Goal: Task Accomplishment & Management: Manage account settings

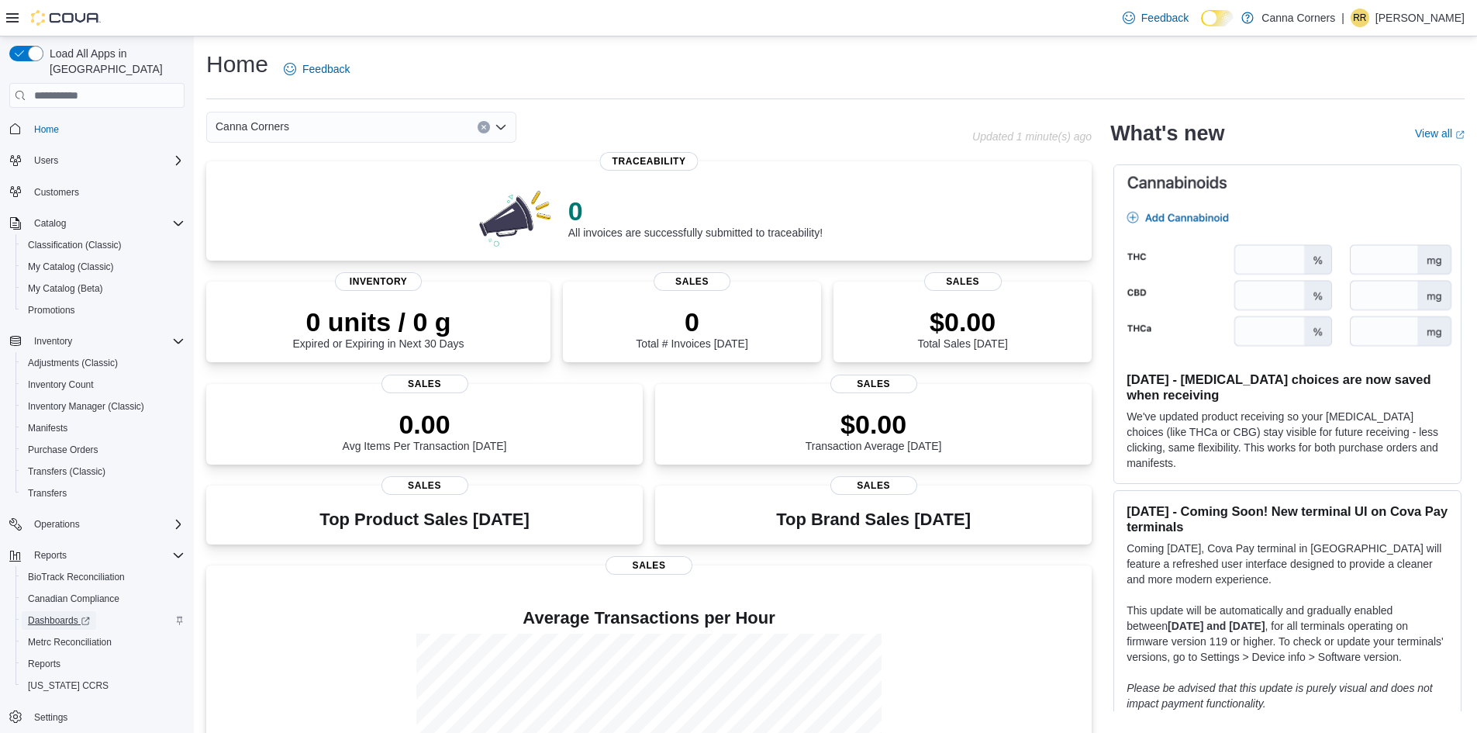
click at [53, 614] on span "Dashboards" at bounding box center [59, 620] width 62 height 12
click at [54, 487] on span "Transfers" at bounding box center [47, 493] width 39 height 12
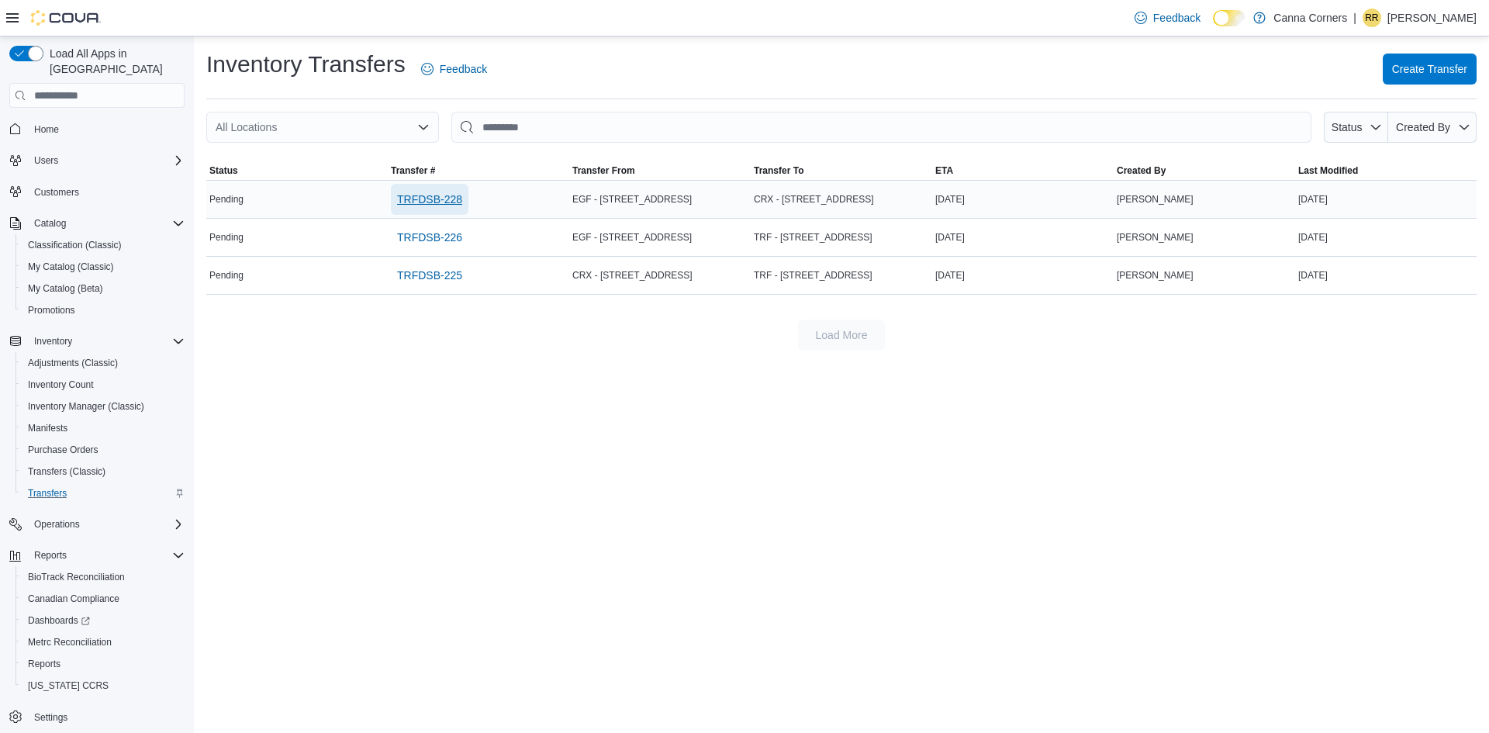
click at [409, 185] on span "TRFDSB-228" at bounding box center [429, 199] width 65 height 31
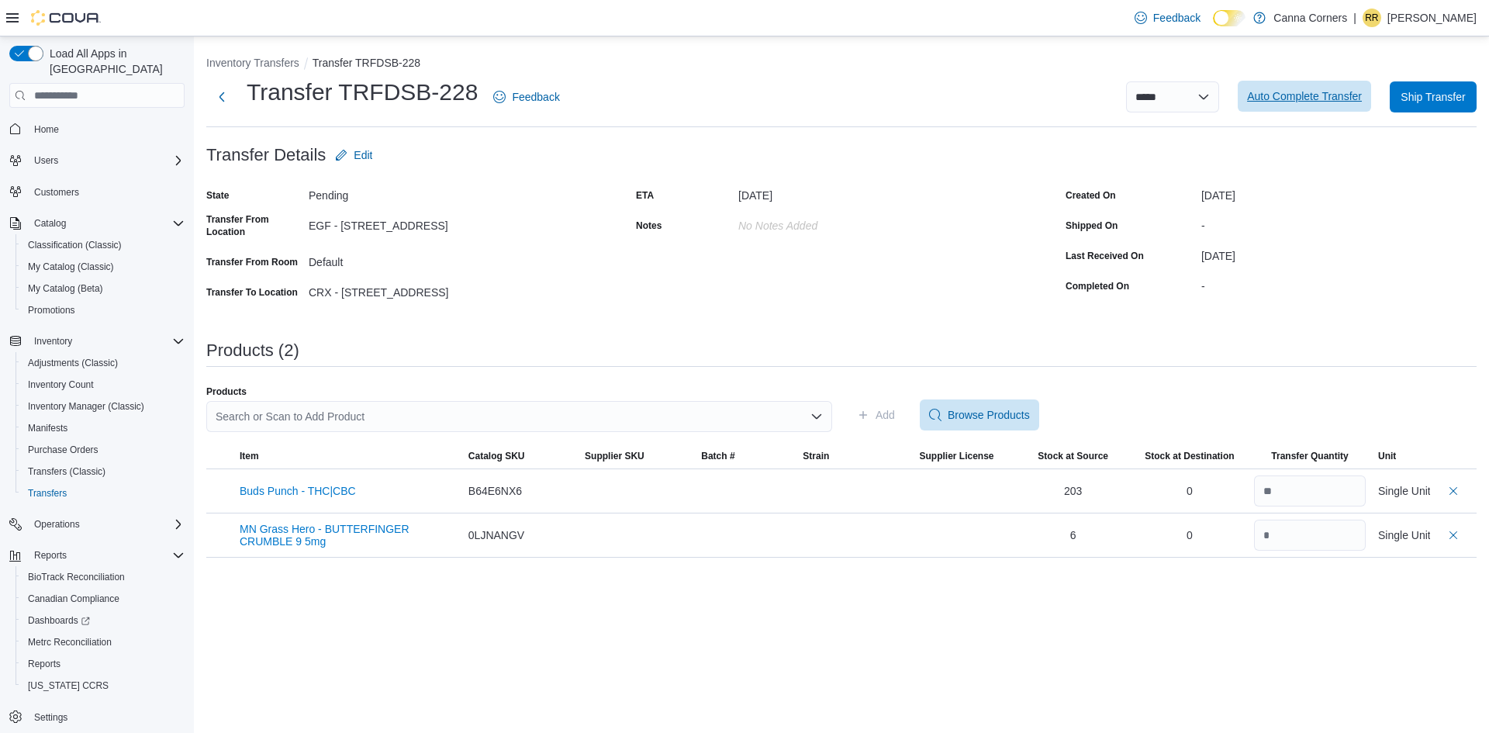
click at [1287, 104] on span "Auto Complete Transfer" at bounding box center [1304, 96] width 115 height 16
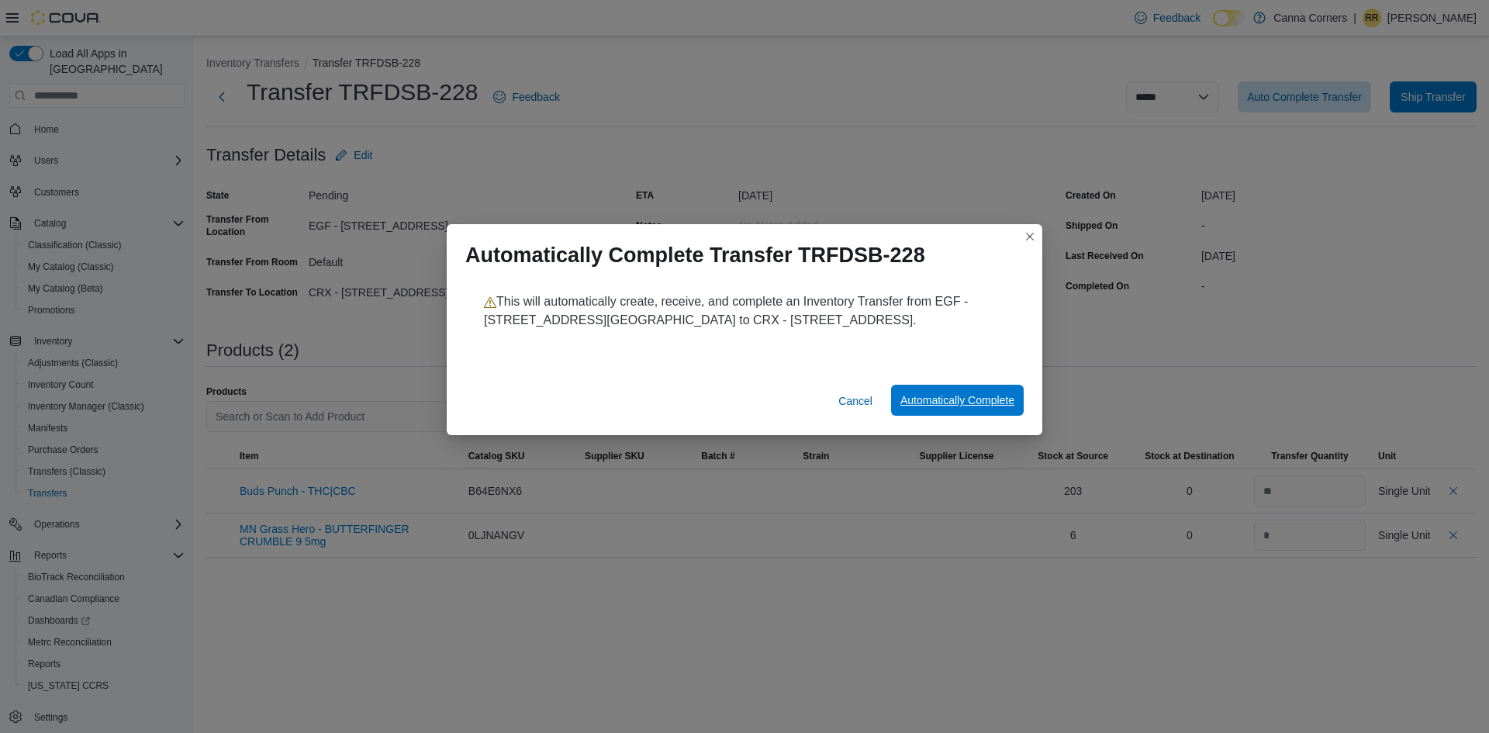
click at [937, 399] on span "Automatically Complete" at bounding box center [957, 400] width 114 height 16
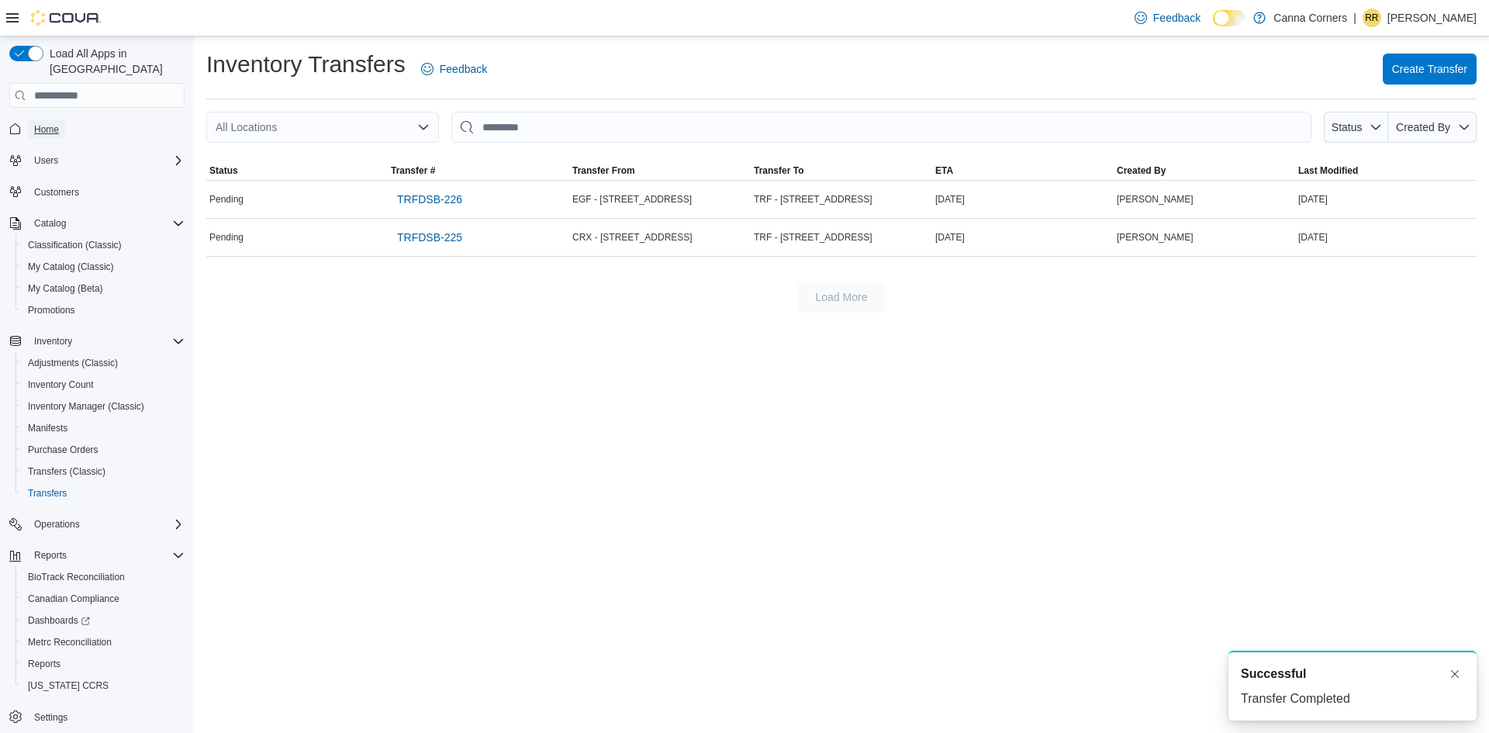
click at [57, 123] on span "Home" at bounding box center [46, 129] width 25 height 12
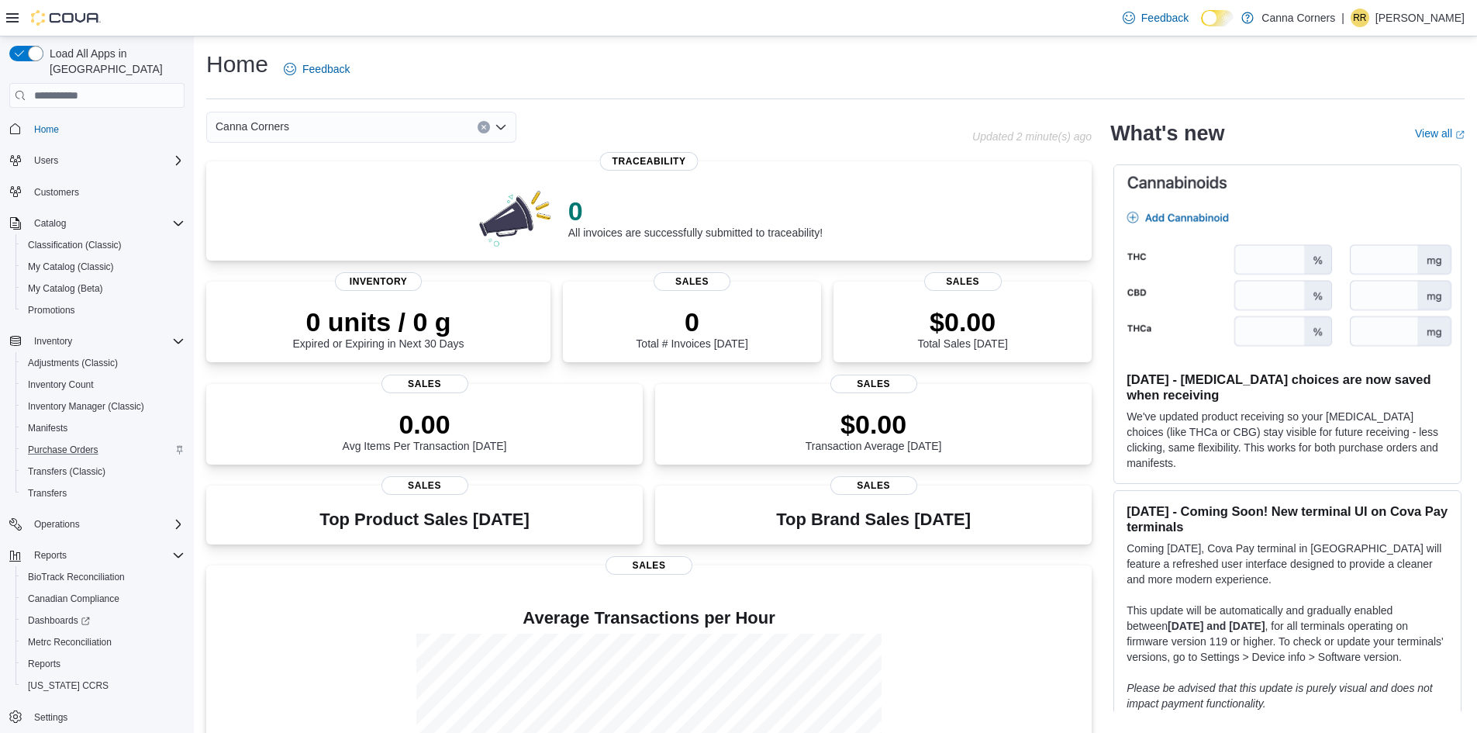
click at [115, 441] on div "Purchase Orders" at bounding box center [103, 450] width 163 height 19
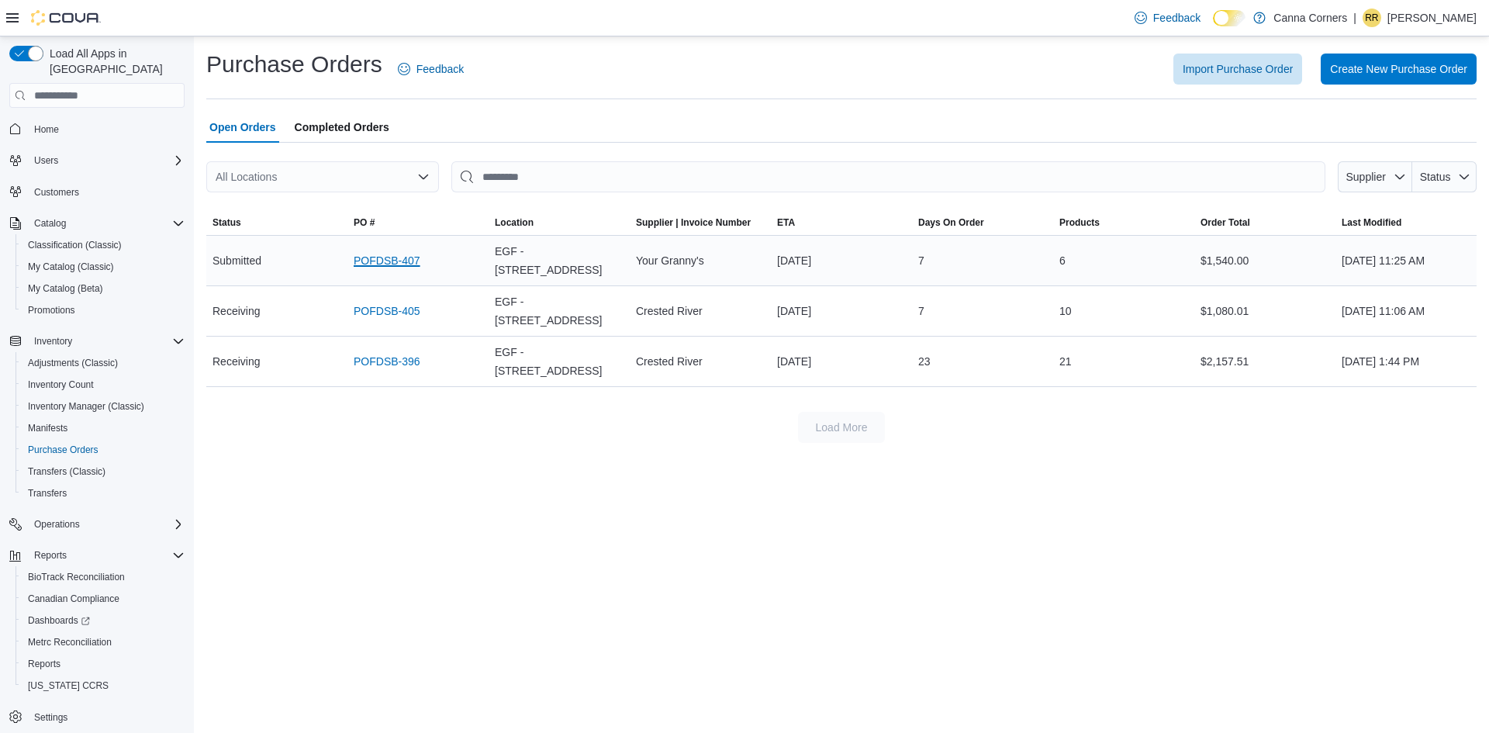
click at [391, 254] on link "POFDSB-407" at bounding box center [387, 260] width 67 height 19
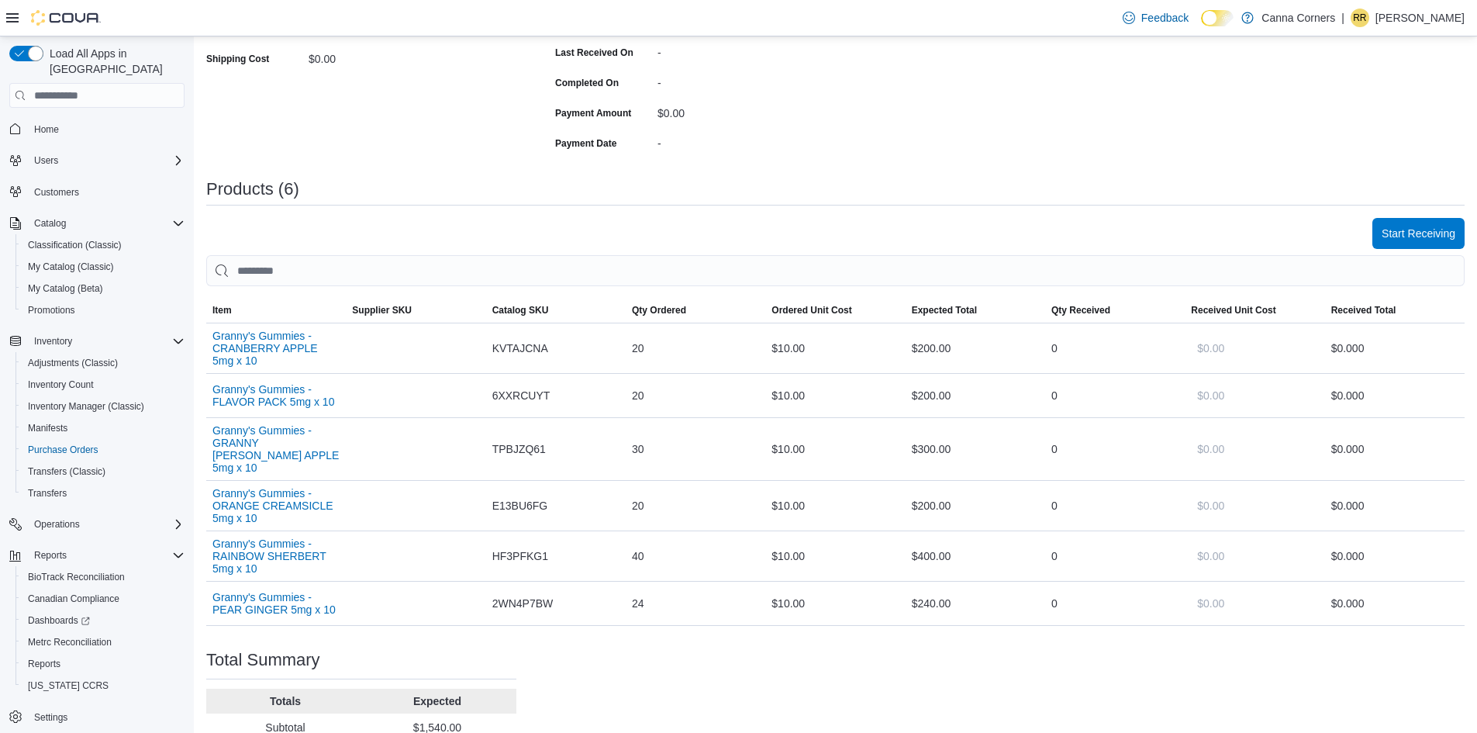
scroll to position [427, 0]
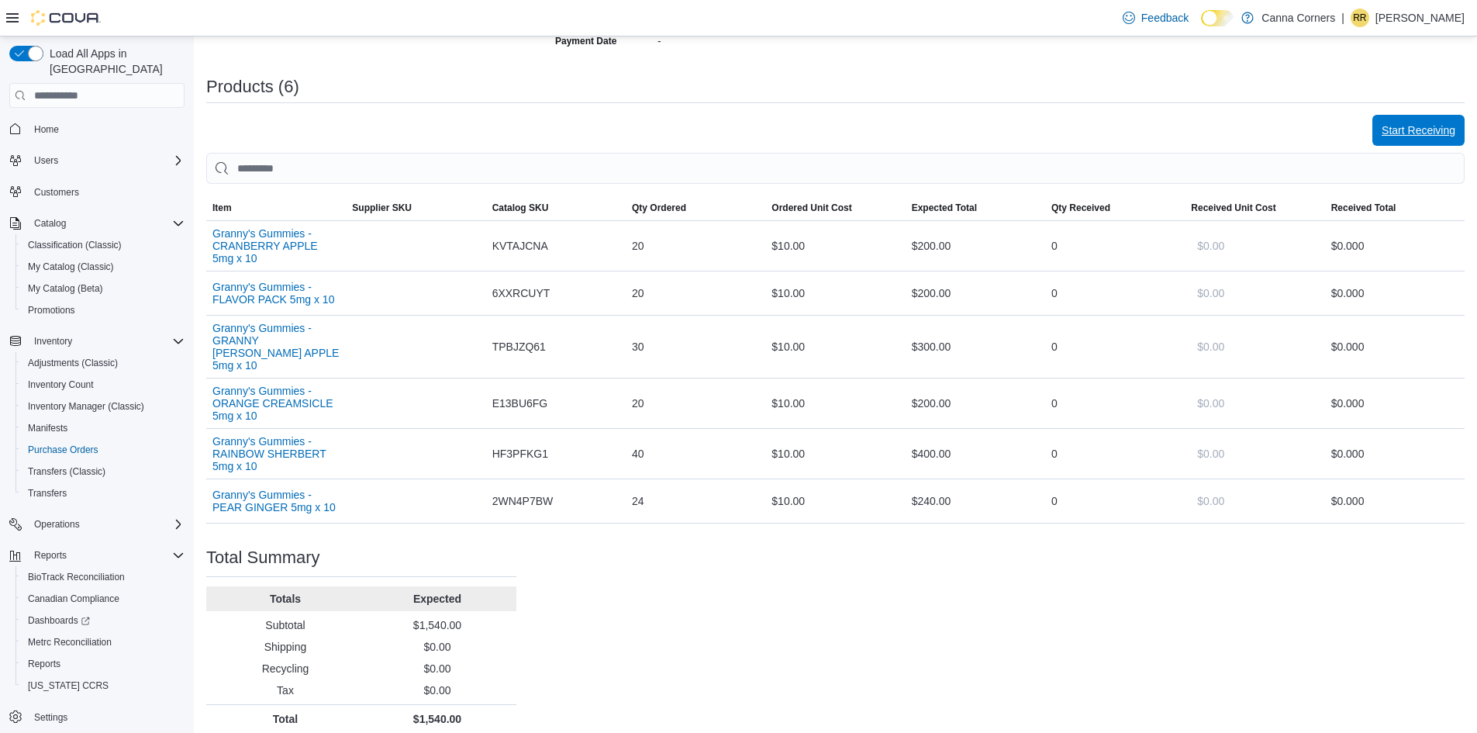
click at [1444, 129] on span "Start Receiving" at bounding box center [1419, 131] width 74 height 16
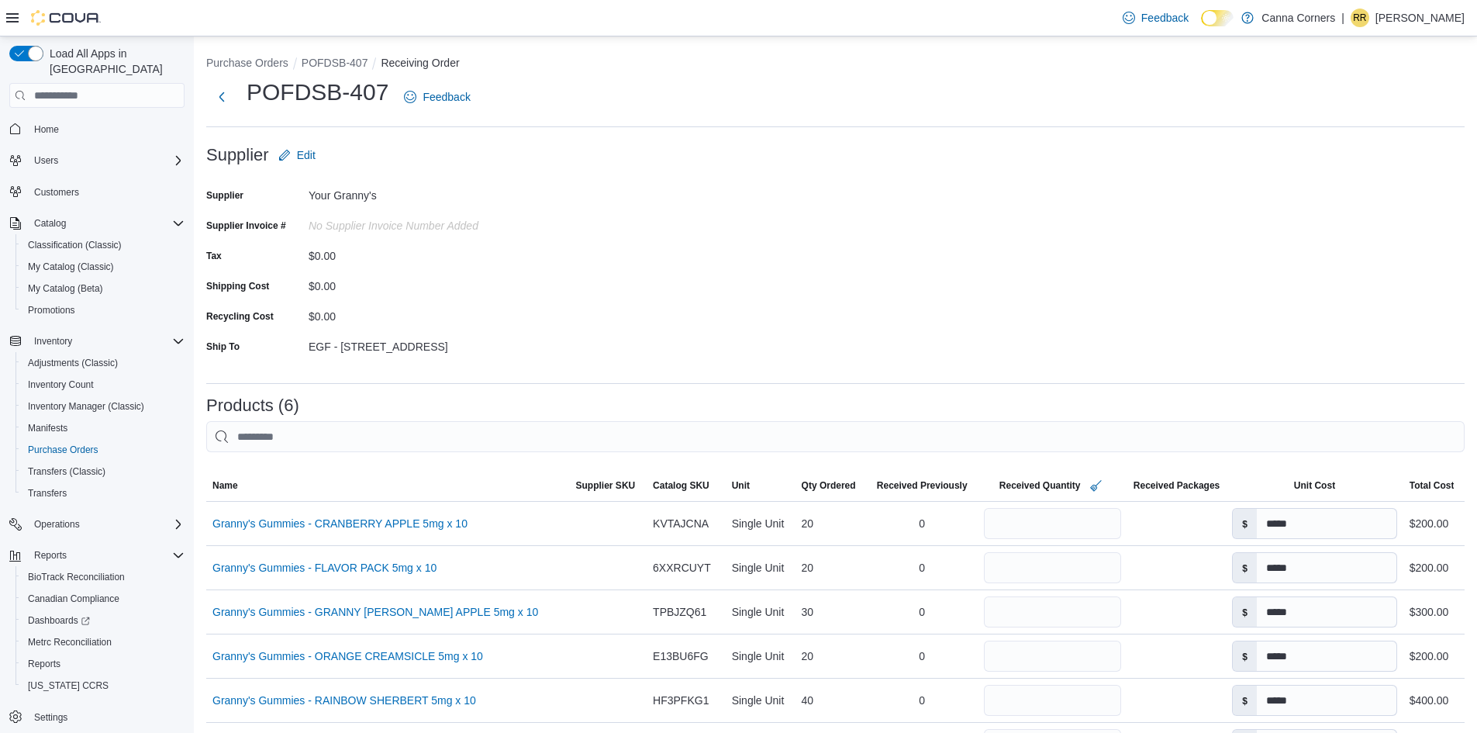
click at [727, 164] on form "Supplier Edit Supplier Your Granny's Supplier Invoice # No Supplier Invoice Num…" at bounding box center [835, 255] width 1259 height 231
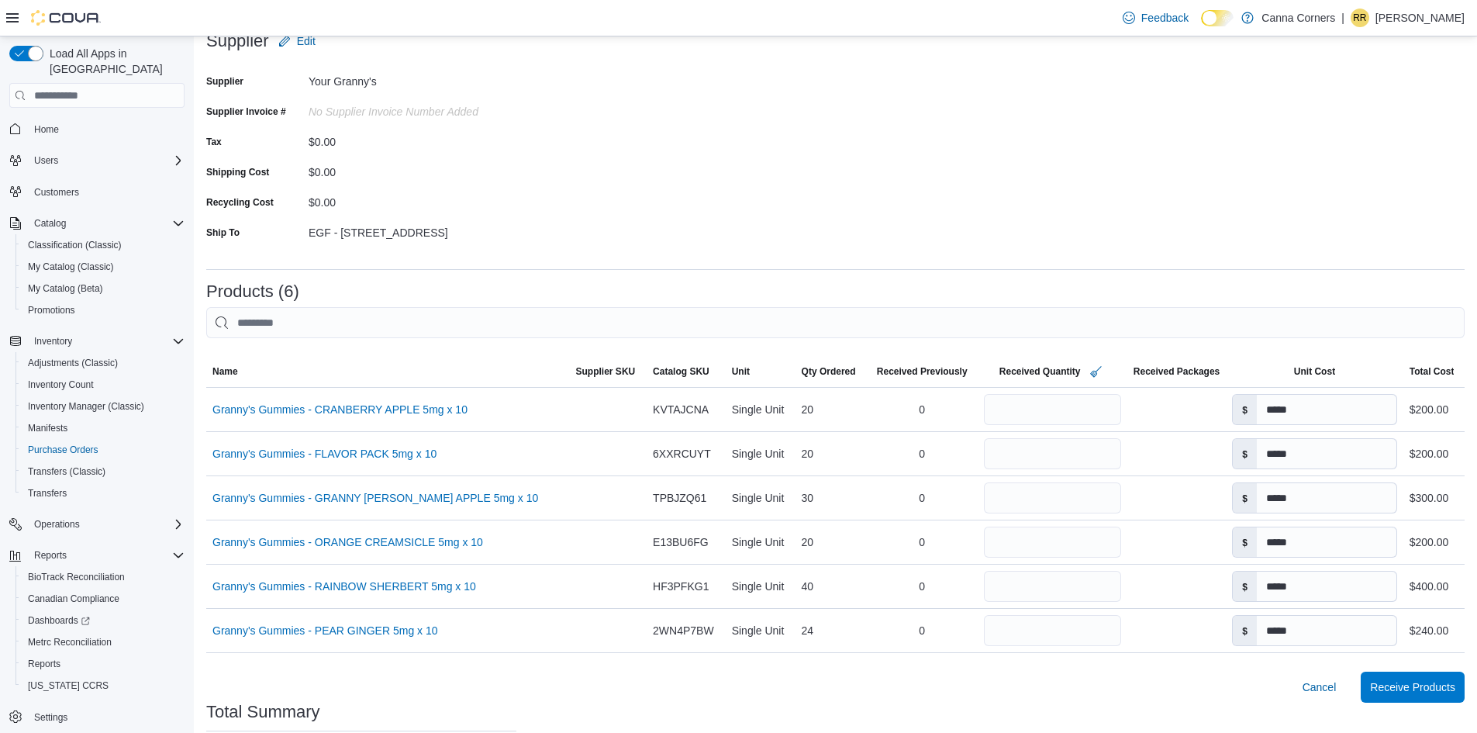
scroll to position [124, 0]
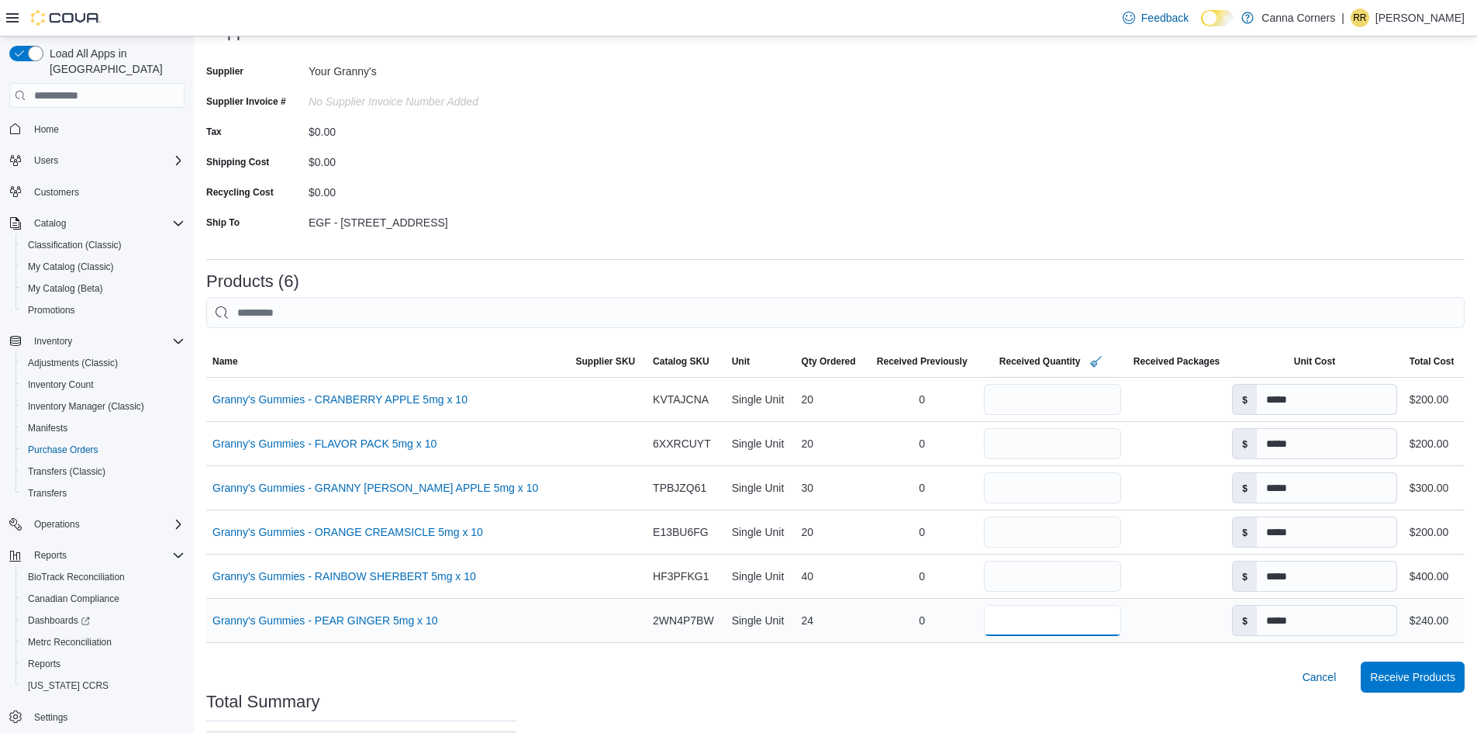
click at [999, 625] on input "**" at bounding box center [1052, 620] width 137 height 31
type input "*"
click at [1042, 687] on div "Cancel Receive Products" at bounding box center [835, 677] width 1259 height 31
click at [1038, 617] on input "*" at bounding box center [1049, 620] width 137 height 31
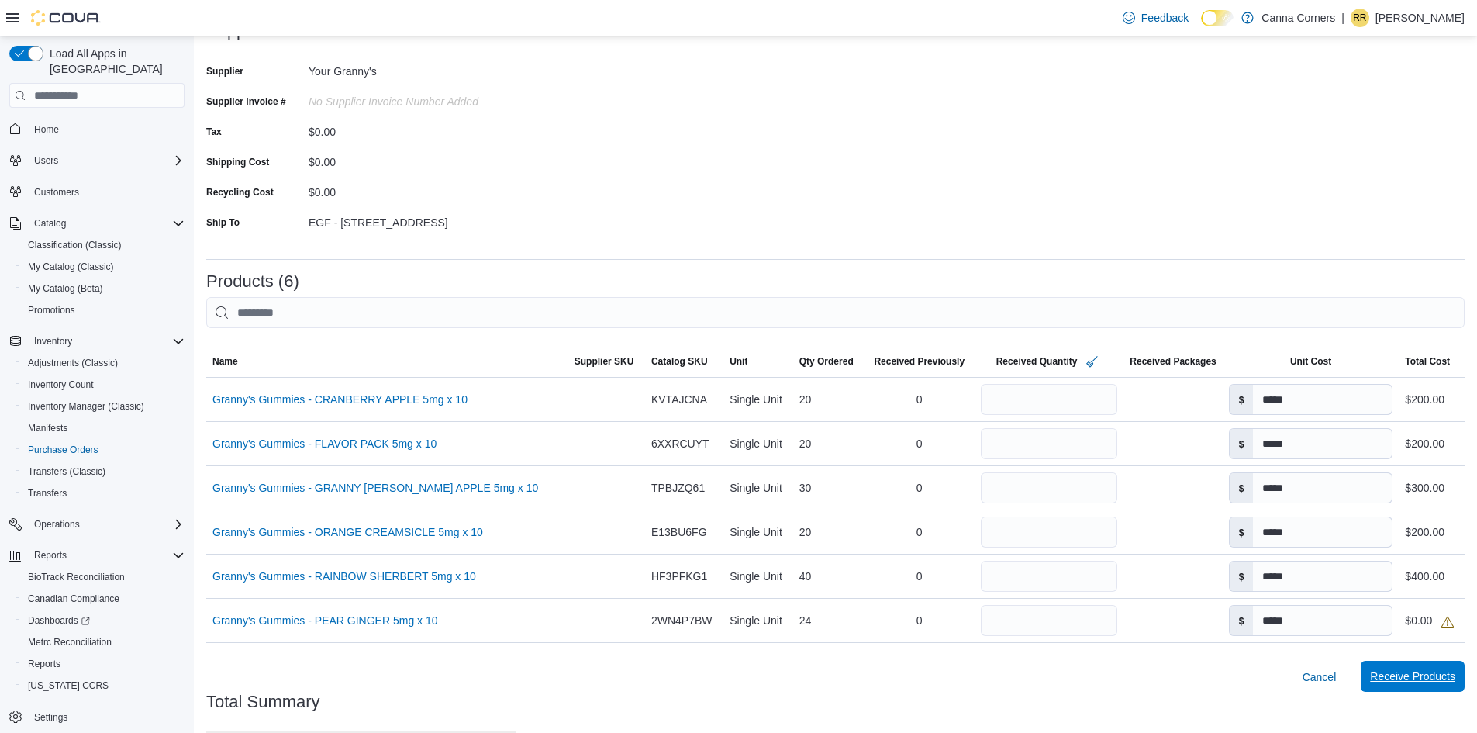
click at [1420, 675] on span "Receive Products" at bounding box center [1412, 677] width 85 height 16
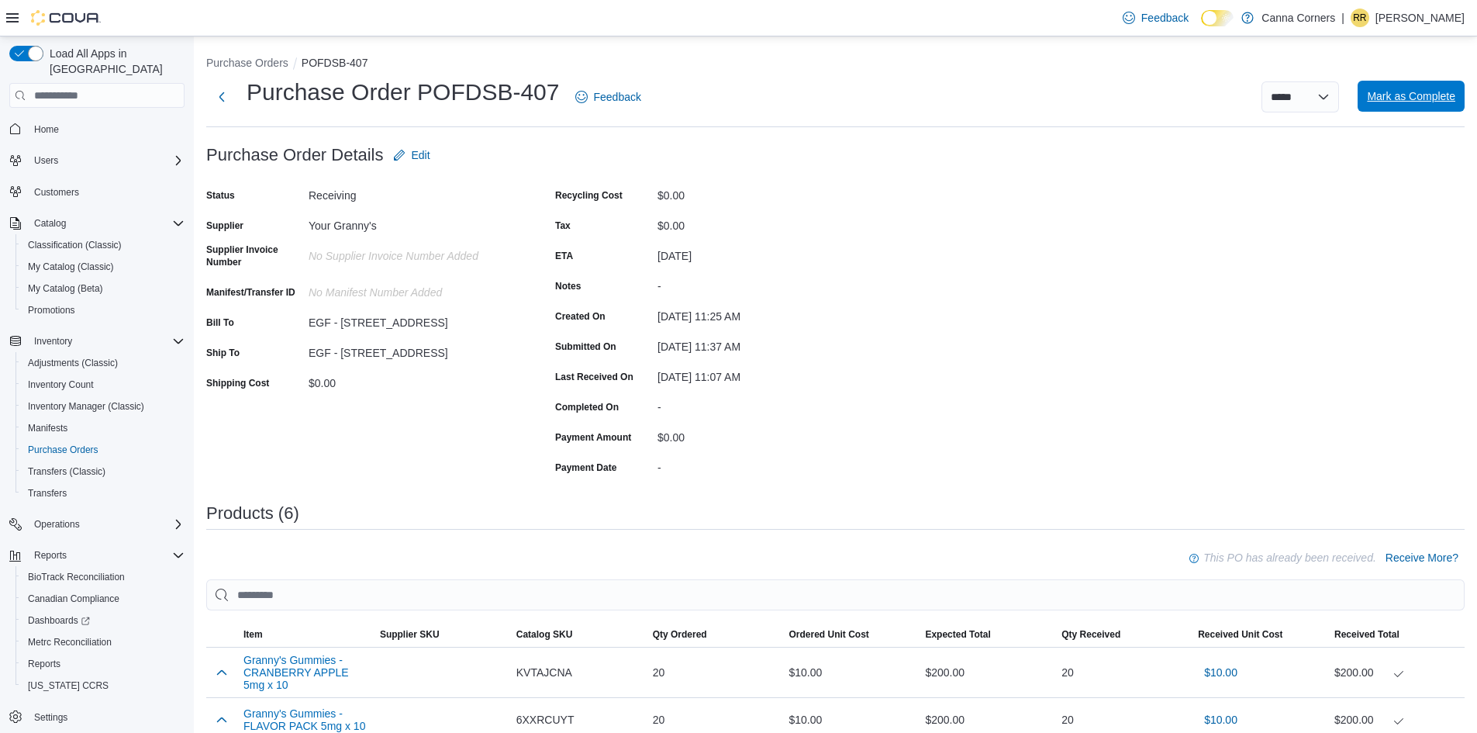
click at [1398, 92] on span "Mark as Complete" at bounding box center [1411, 96] width 88 height 16
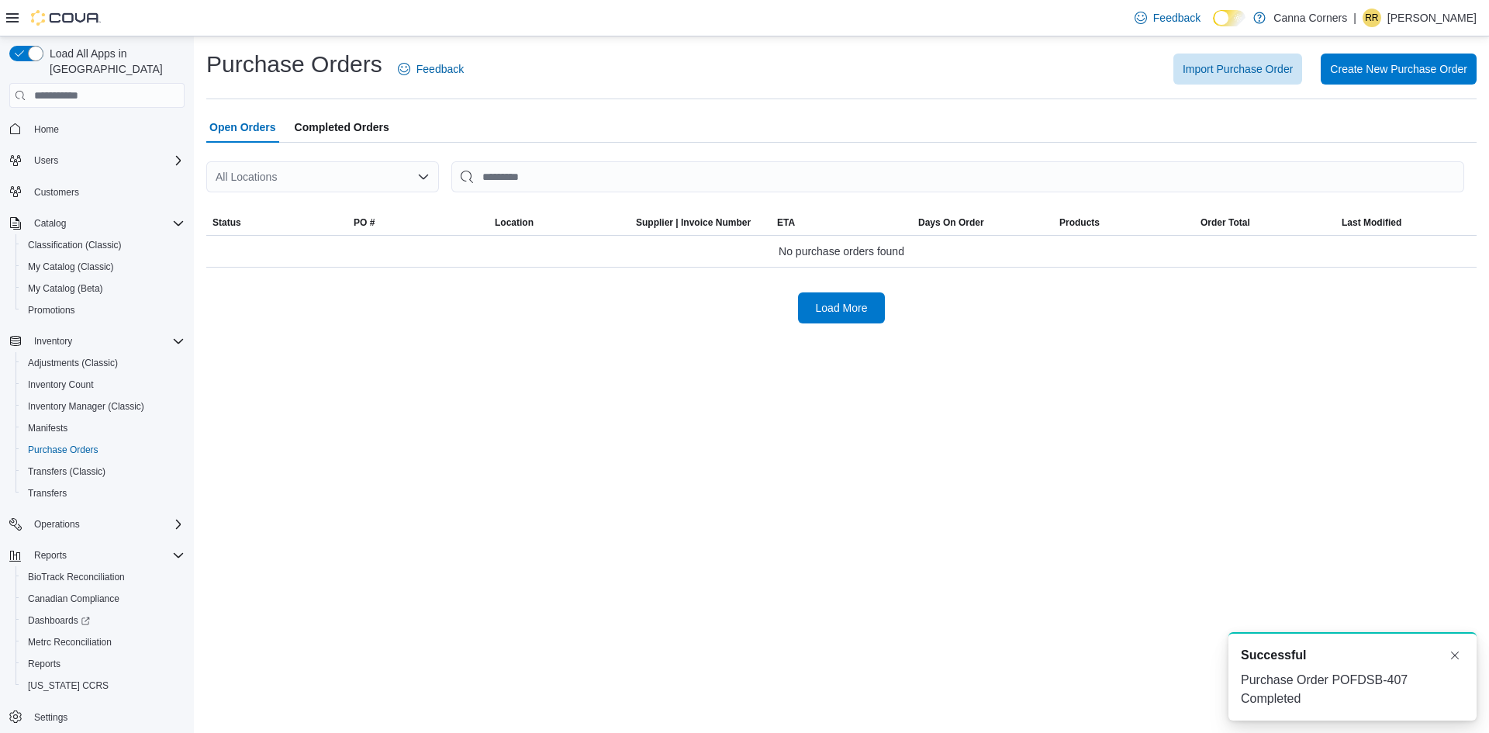
click at [49, 114] on div "Home" at bounding box center [96, 128] width 175 height 29
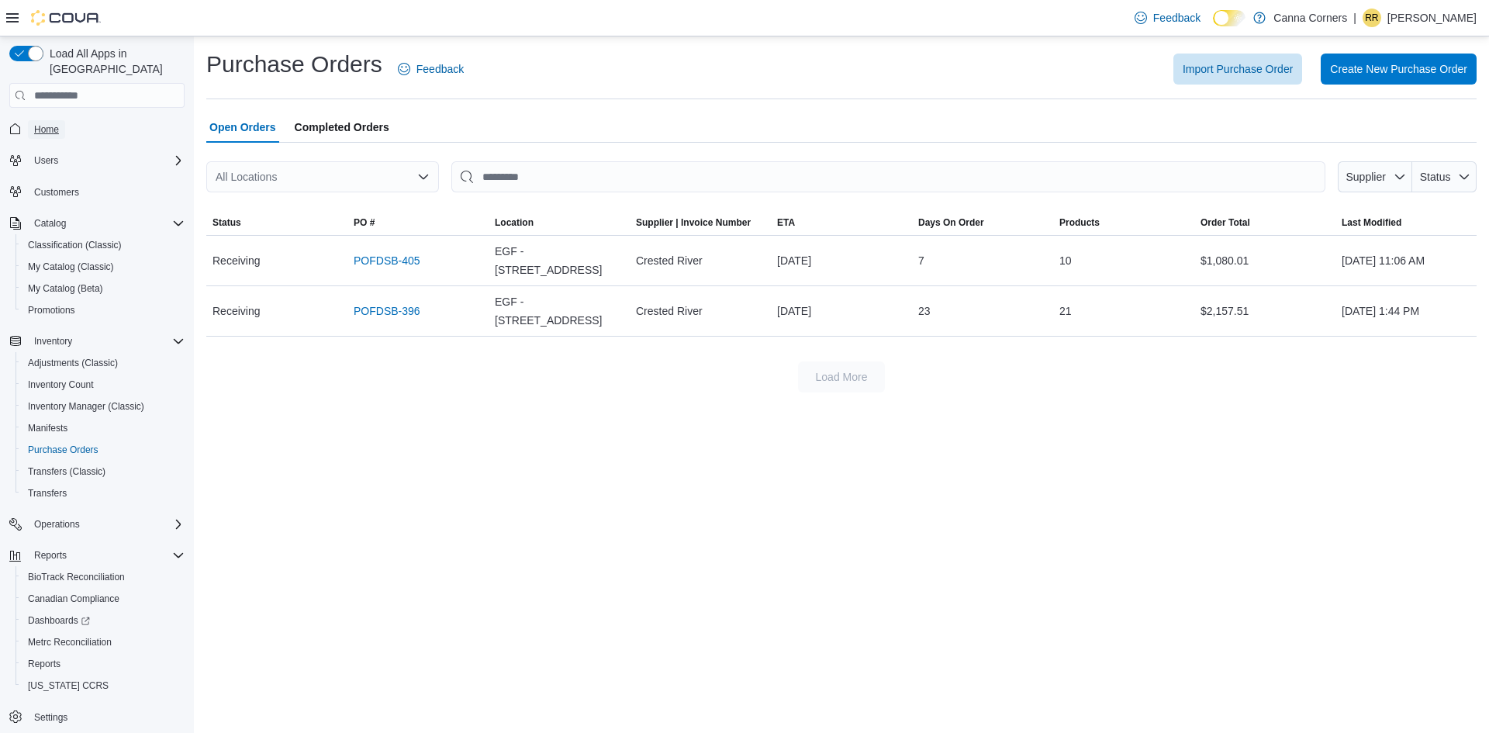
click at [54, 123] on span "Home" at bounding box center [46, 129] width 25 height 12
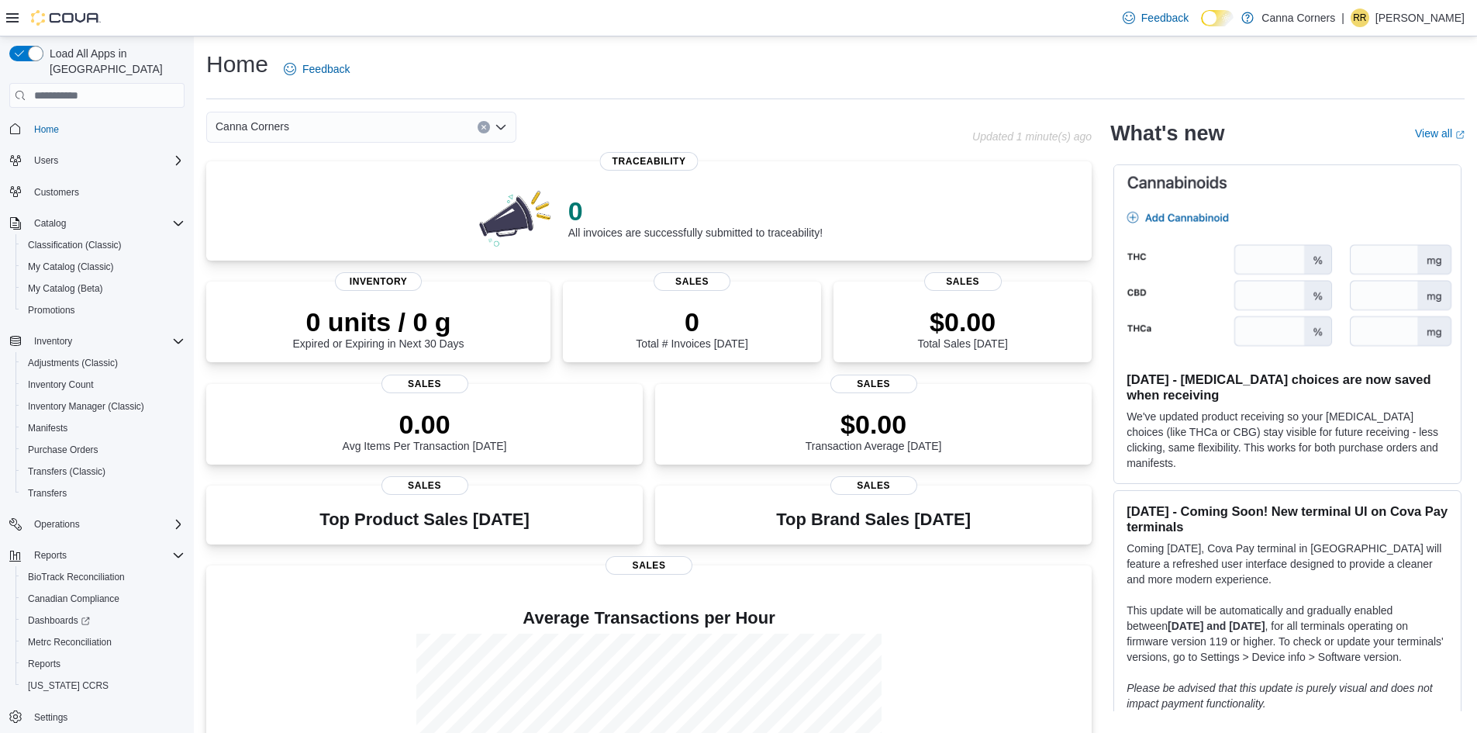
click at [500, 119] on div "Canna Corners" at bounding box center [361, 127] width 310 height 31
click at [582, 91] on div "Home Feedback" at bounding box center [835, 74] width 1259 height 50
click at [506, 52] on div "Home Feedback" at bounding box center [835, 69] width 1259 height 40
